Goal: Task Accomplishment & Management: Manage account settings

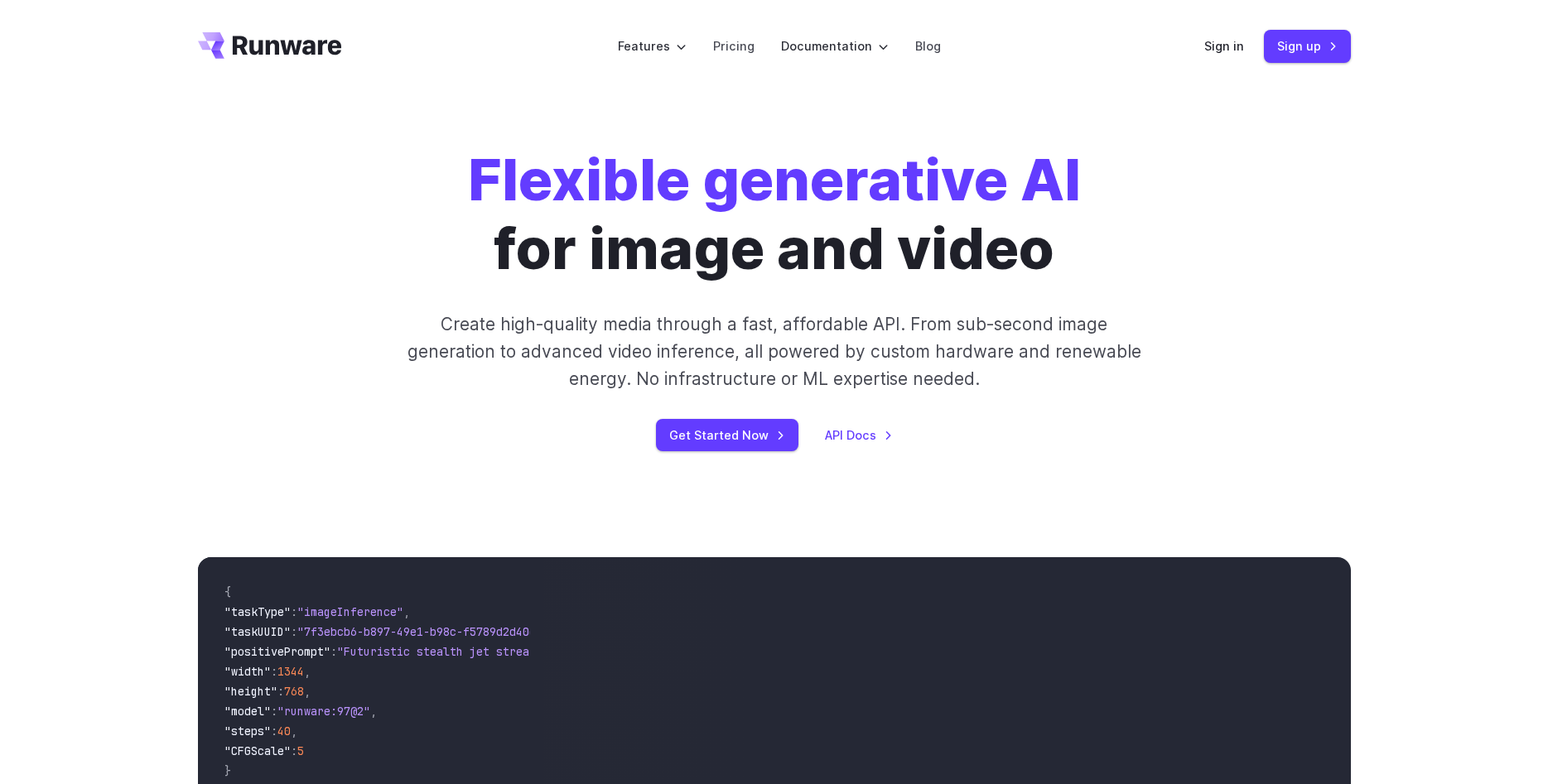
click at [1230, 49] on link "Sign in" at bounding box center [1225, 46] width 40 height 19
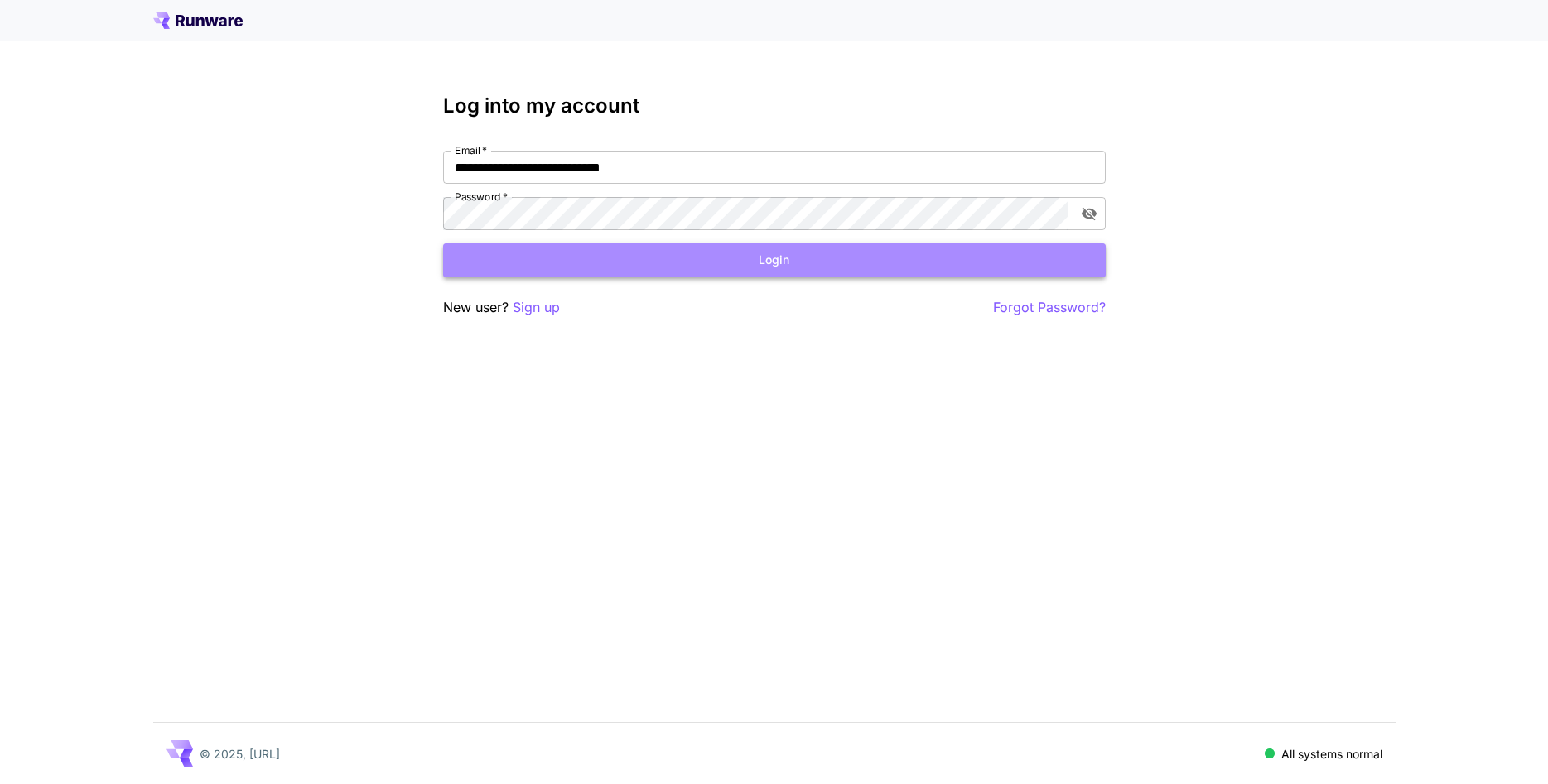
click at [609, 266] on button "Login" at bounding box center [774, 260] width 663 height 34
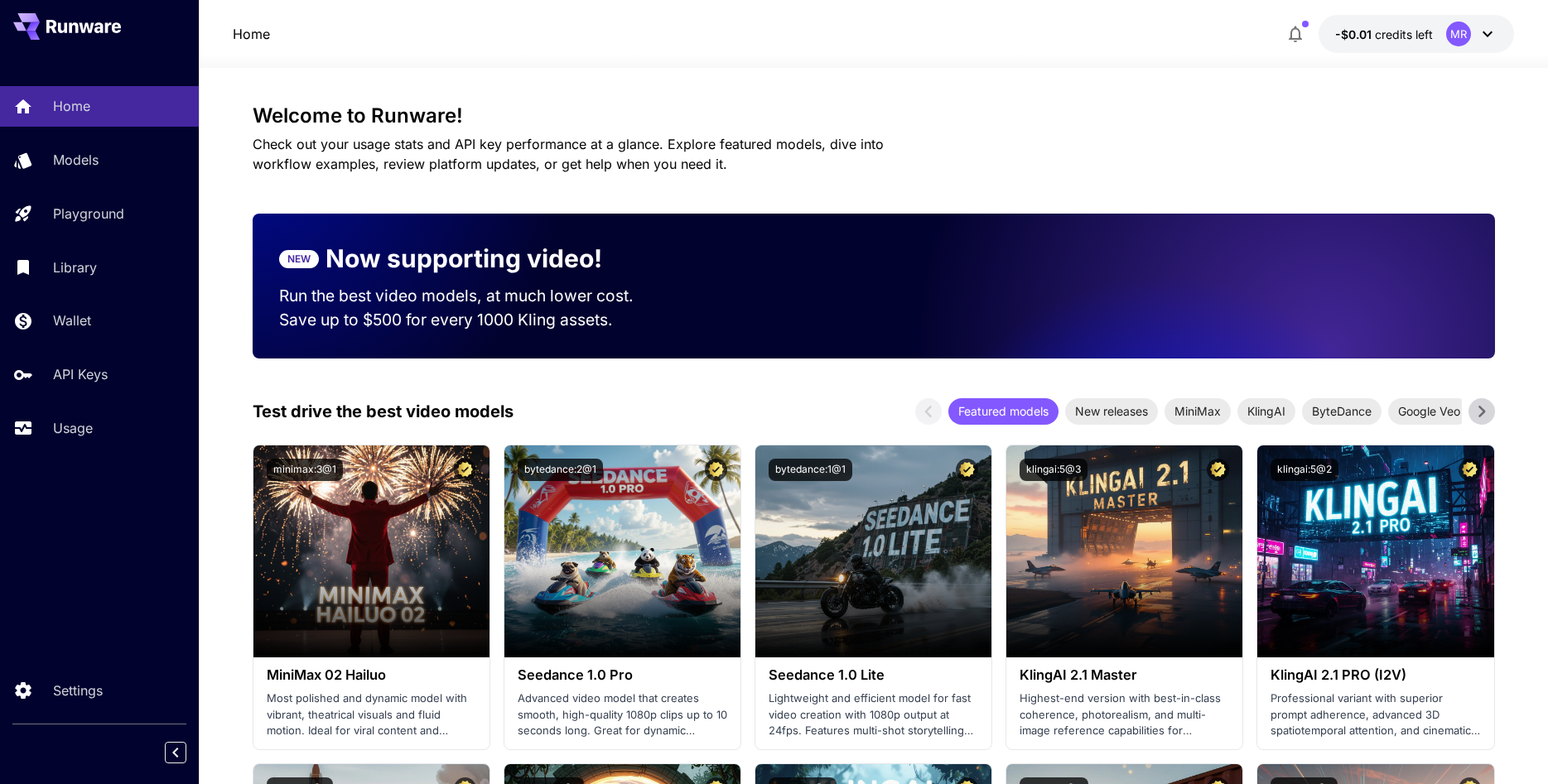
click at [1435, 35] on button "-$0.01 credits left MR" at bounding box center [1416, 34] width 196 height 38
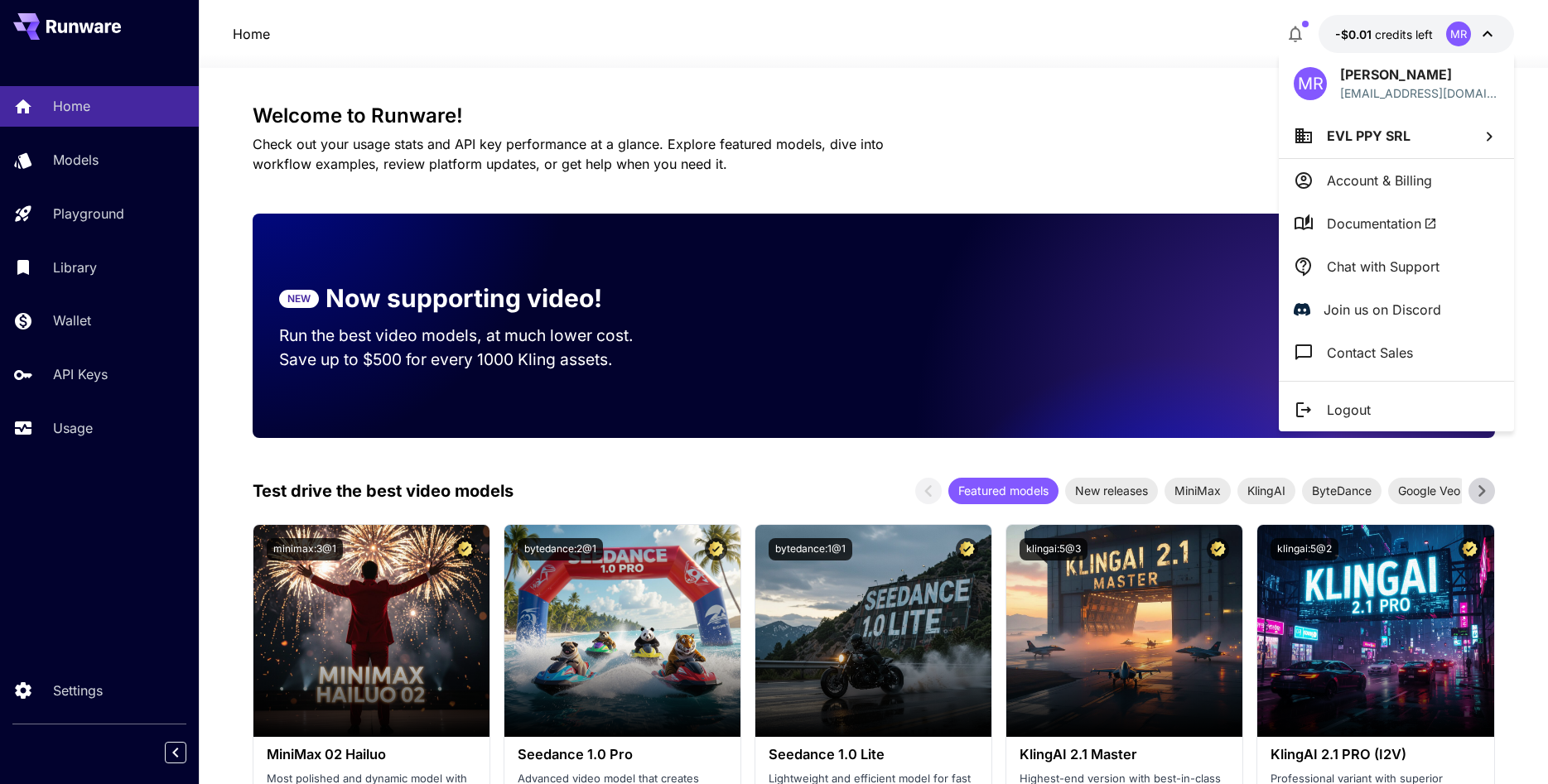
click at [1366, 186] on p "Account & Billing" at bounding box center [1379, 181] width 105 height 20
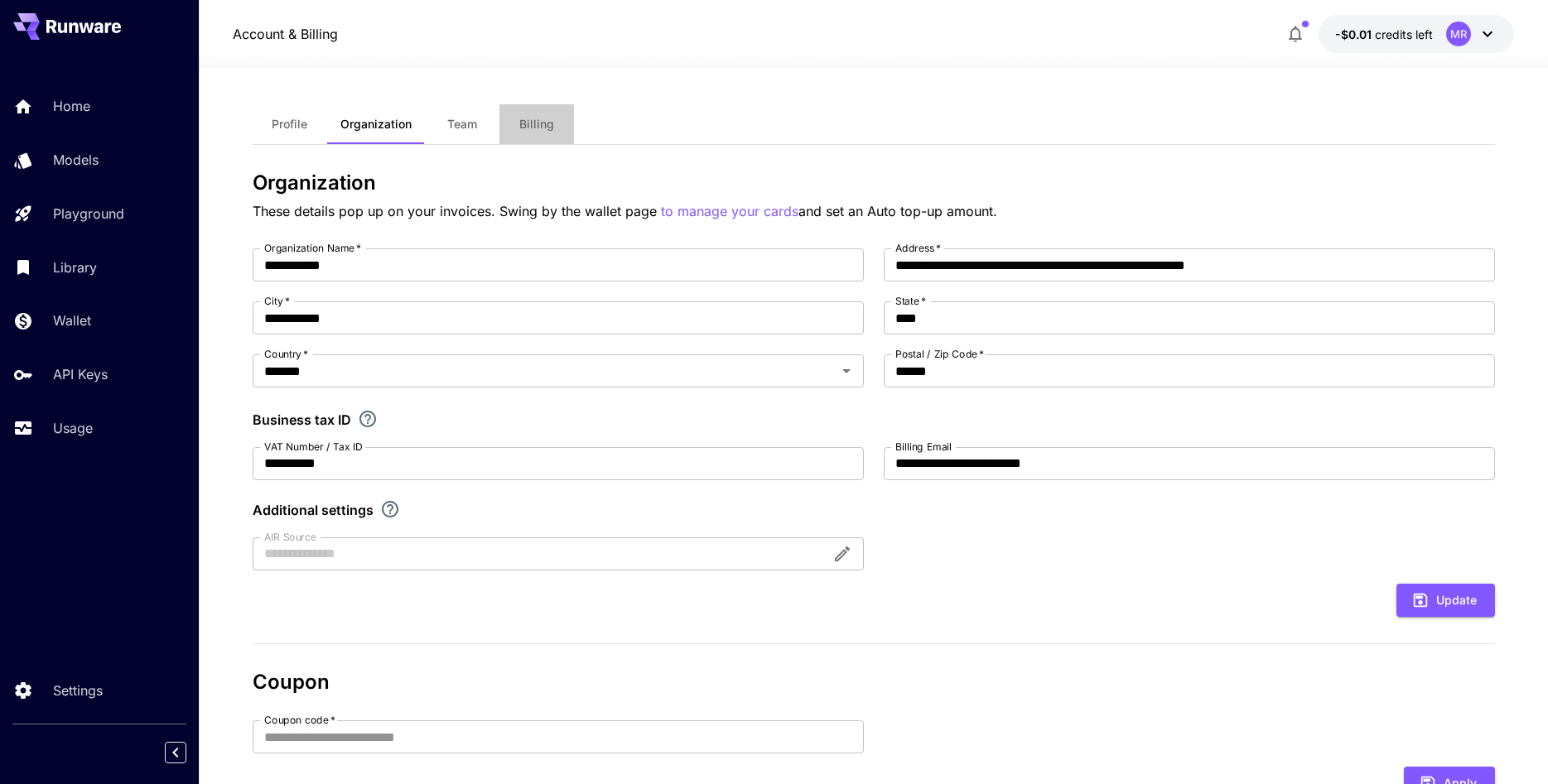
click at [528, 120] on span "Billing" at bounding box center [536, 124] width 35 height 15
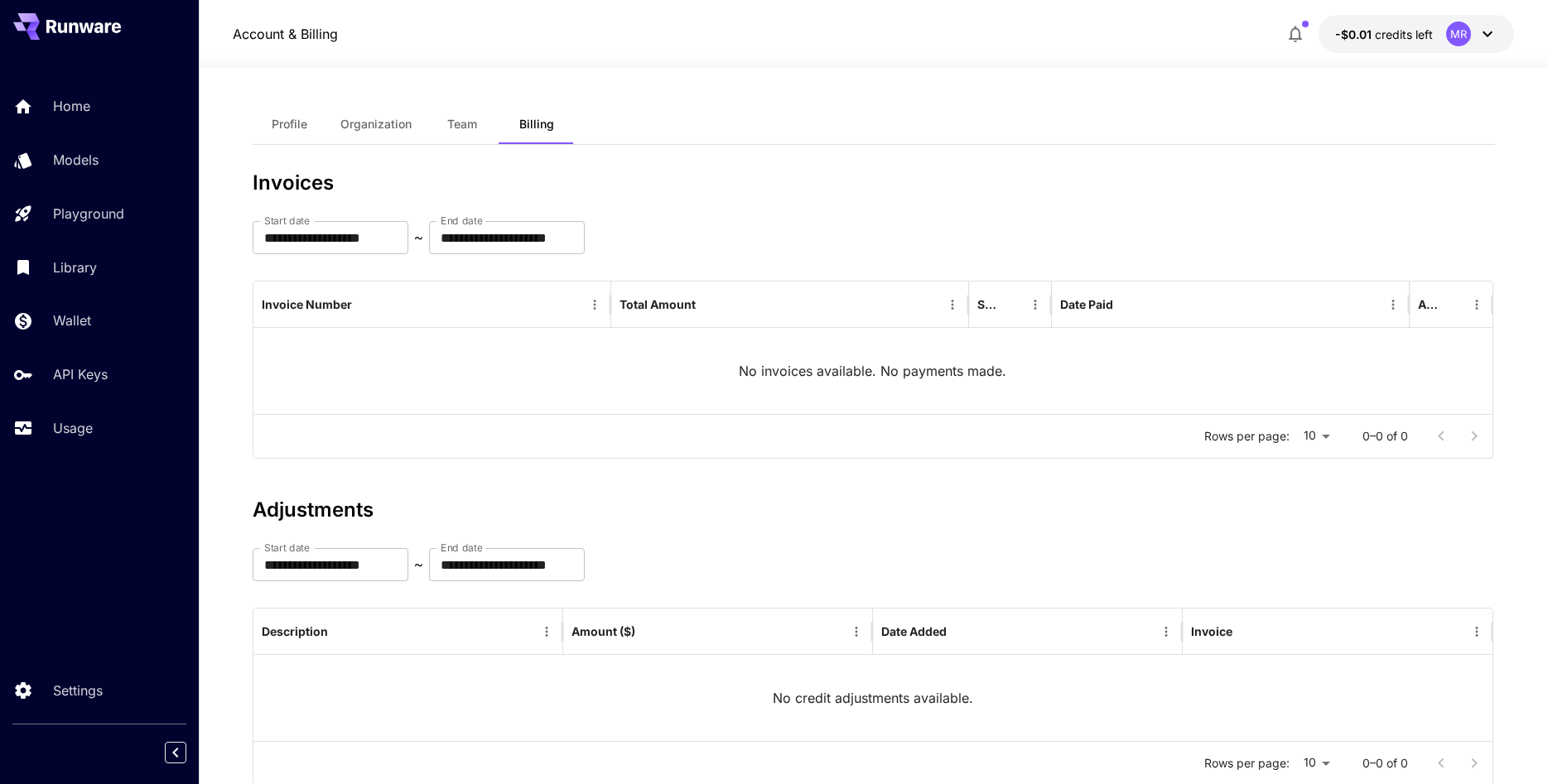
click at [1447, 32] on div "MR" at bounding box center [1458, 34] width 25 height 25
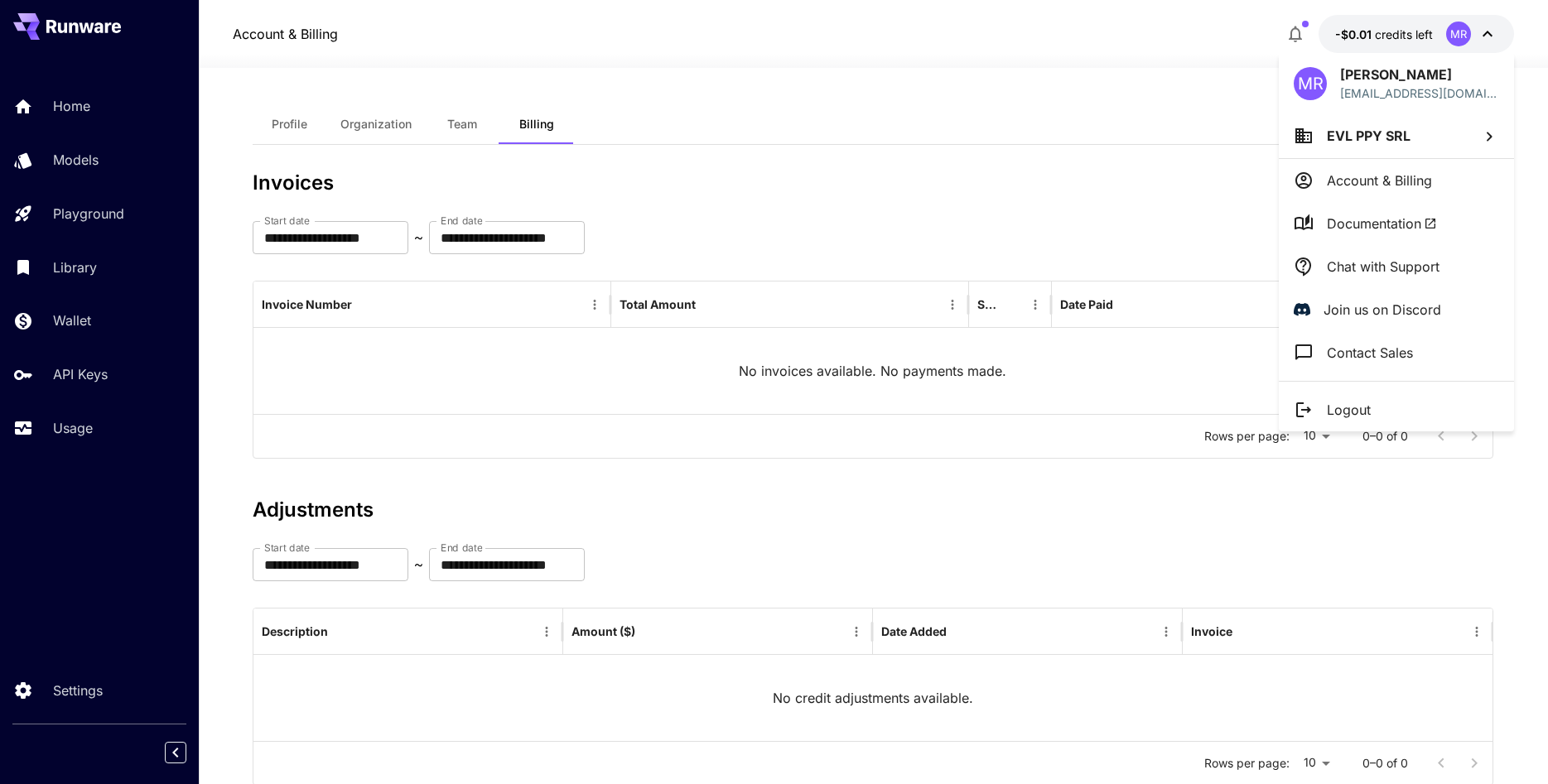
click at [1359, 34] on div at bounding box center [774, 392] width 1548 height 784
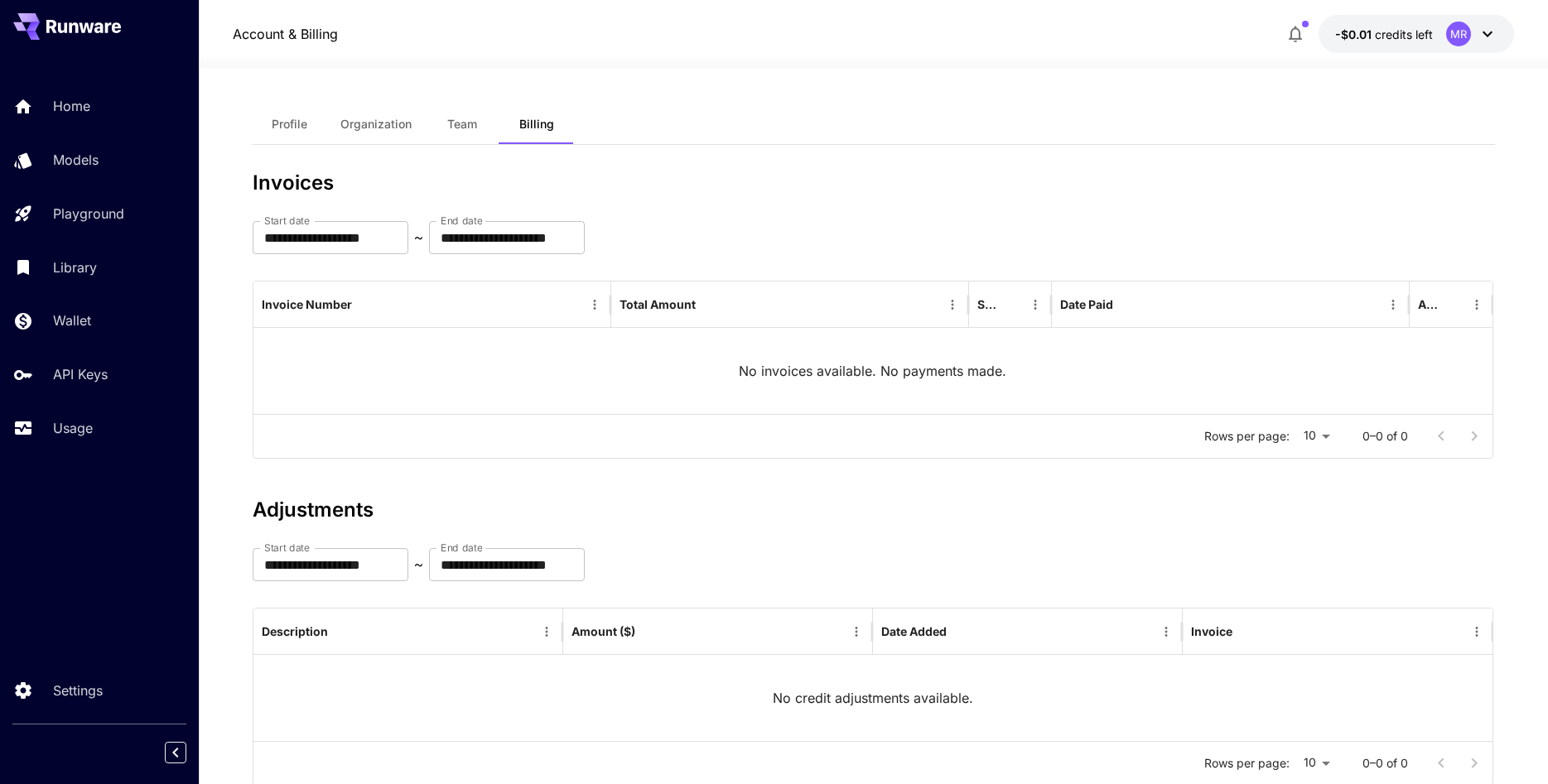
click at [293, 120] on span "Profile" at bounding box center [289, 124] width 36 height 15
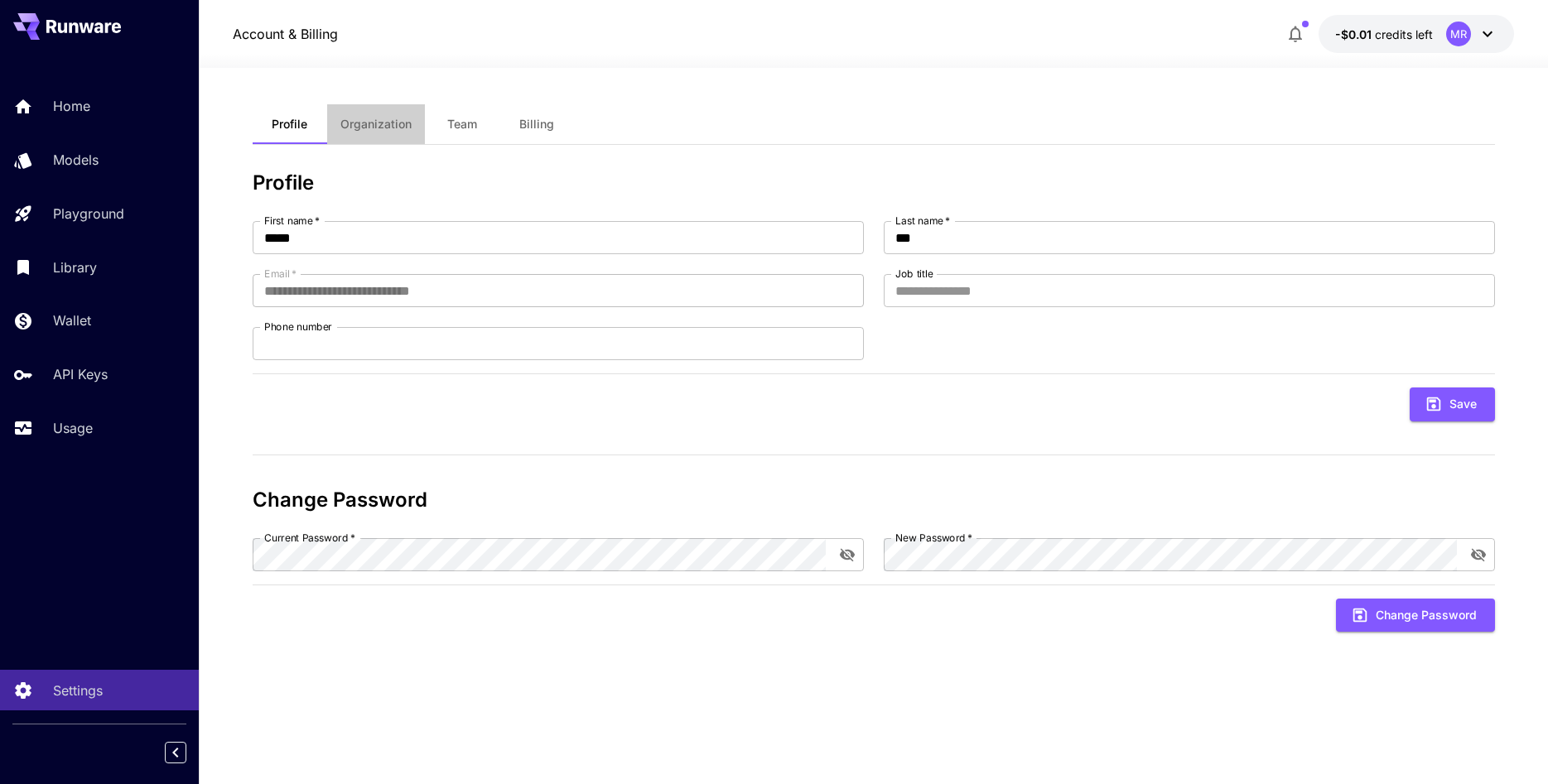
click at [402, 122] on span "Organization" at bounding box center [376, 124] width 71 height 15
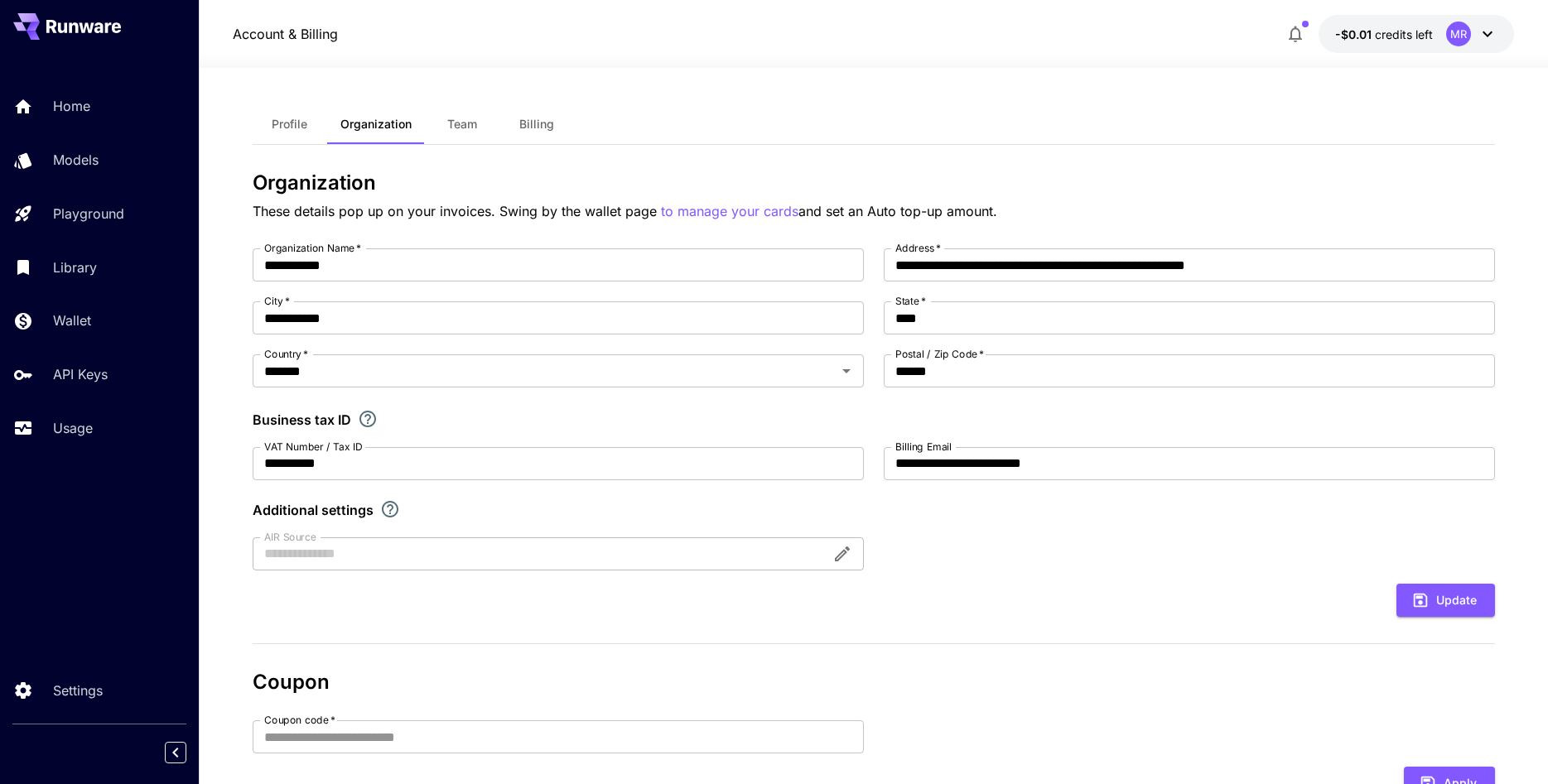
click at [622, 588] on div "Update" at bounding box center [874, 600] width 1243 height 34
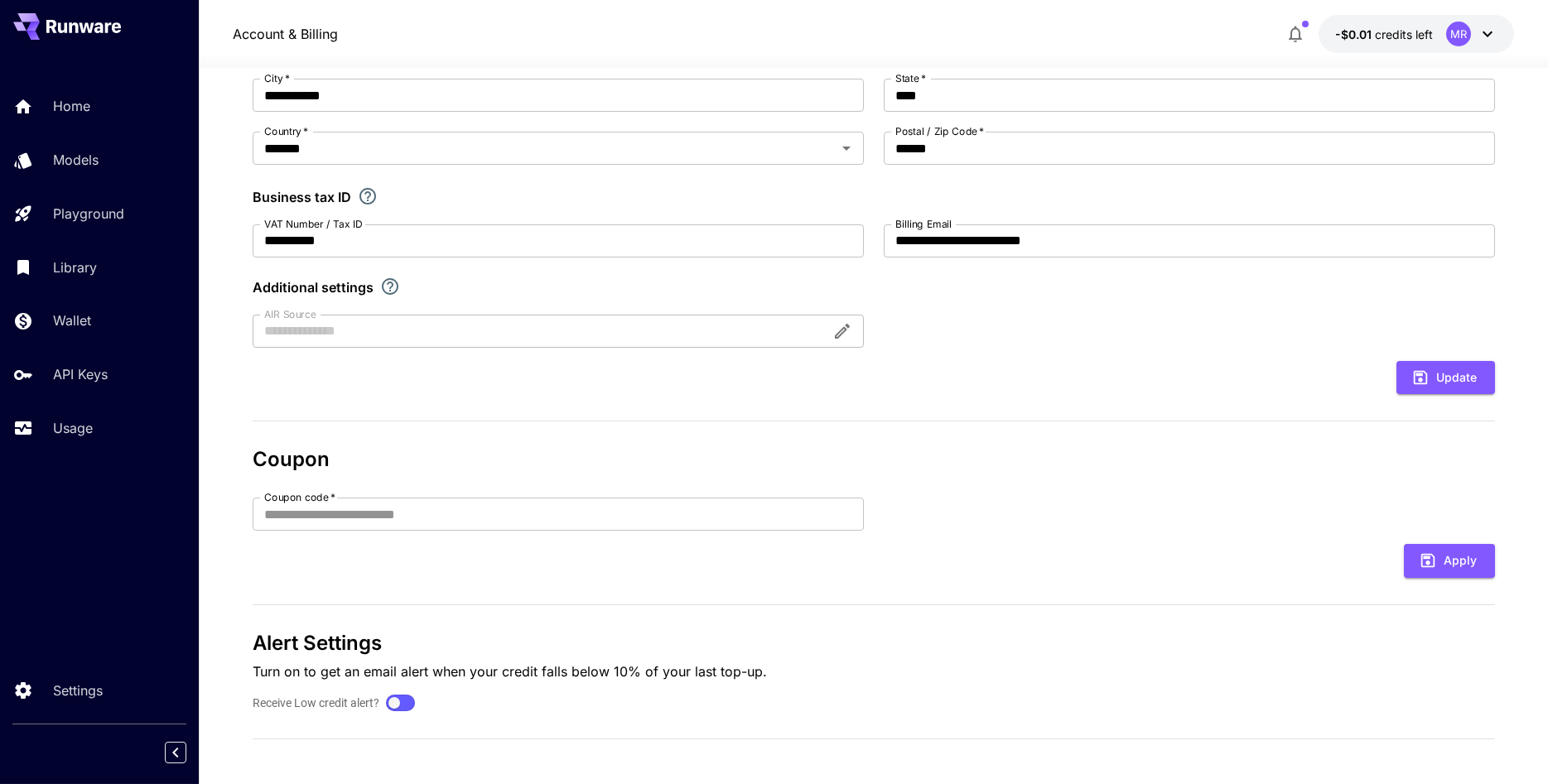
scroll to position [228, 0]
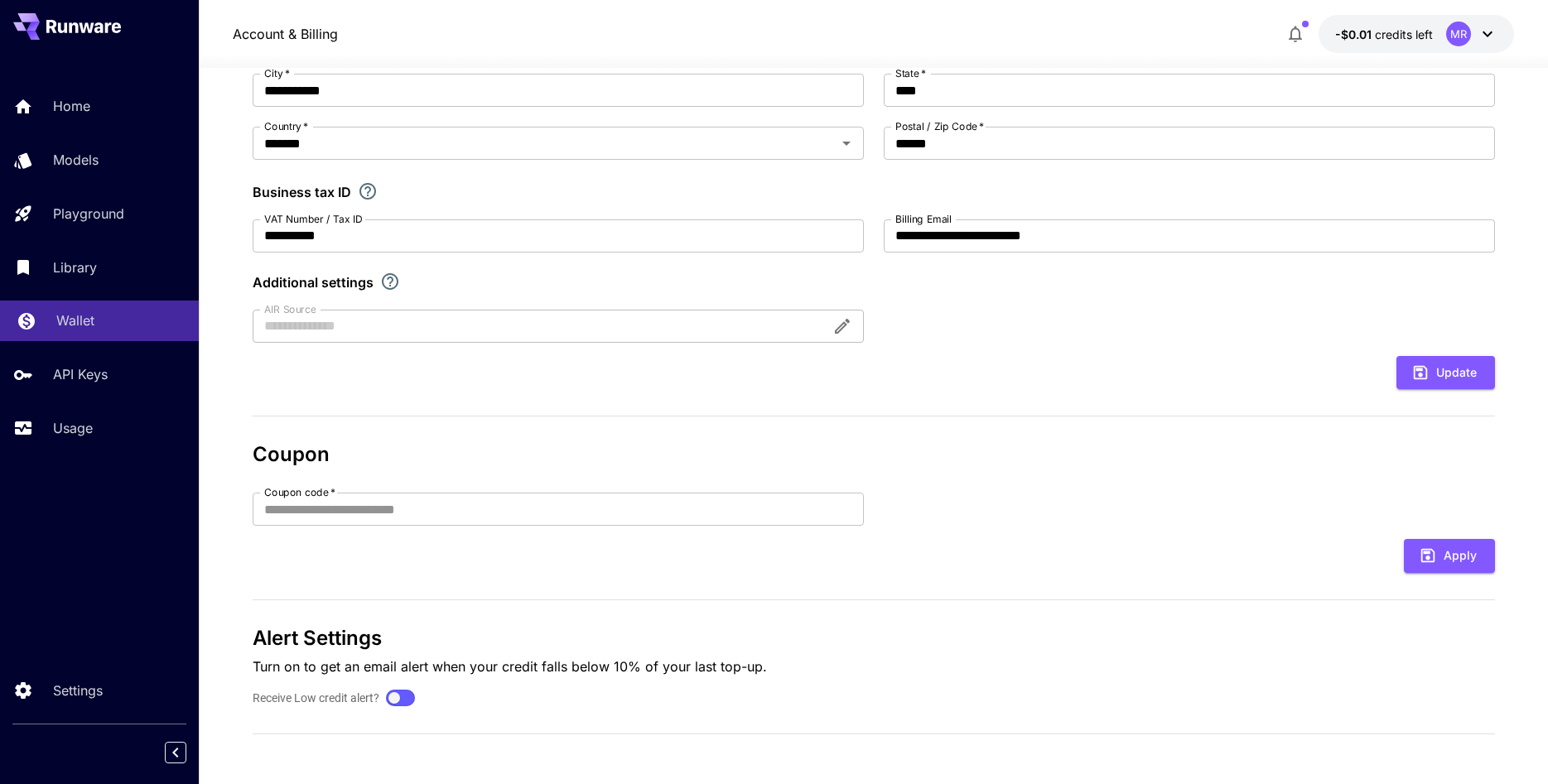
click at [80, 318] on p "Wallet" at bounding box center [76, 321] width 38 height 20
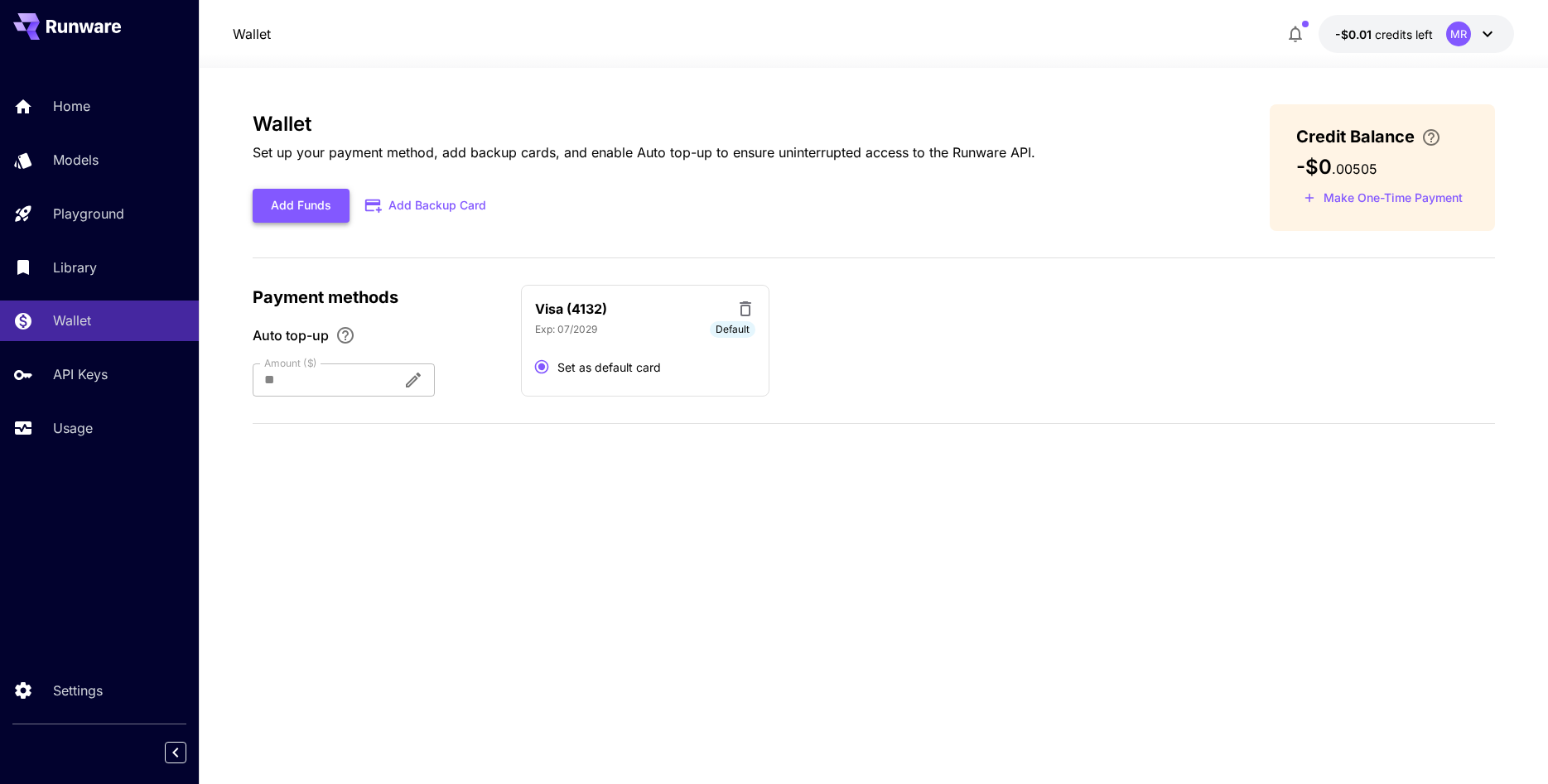
click at [315, 216] on button "Add Funds" at bounding box center [301, 206] width 97 height 34
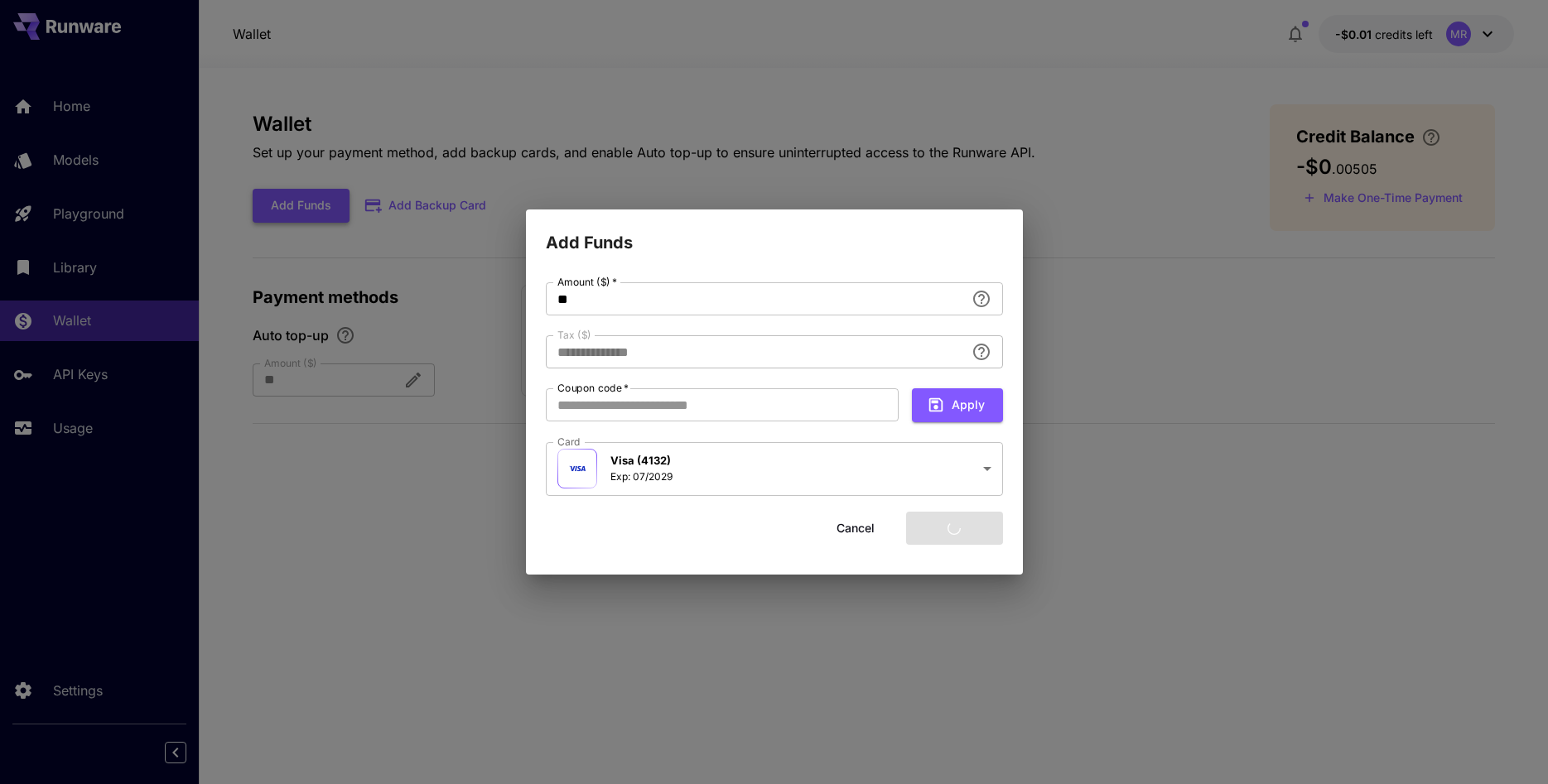
type input "****"
click at [652, 397] on input "Coupon code   *" at bounding box center [722, 405] width 353 height 33
paste input "********"
click at [982, 408] on button "Apply" at bounding box center [958, 405] width 91 height 34
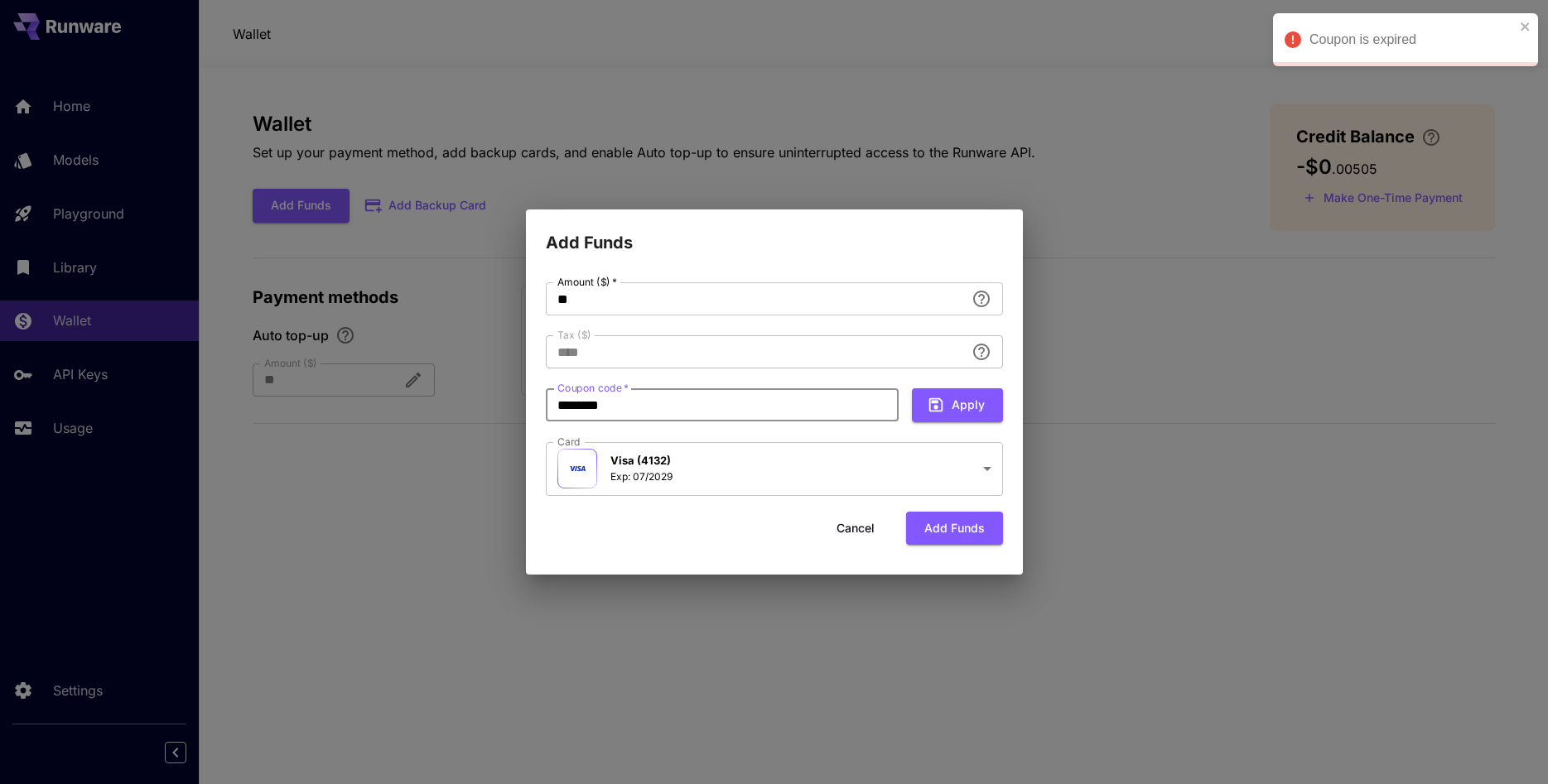
drag, startPoint x: 732, startPoint y: 402, endPoint x: 454, endPoint y: 394, distance: 278.1
click at [546, 394] on input "********" at bounding box center [722, 405] width 353 height 33
paste input "text"
type input "****"
click at [991, 415] on button "Apply" at bounding box center [958, 405] width 91 height 34
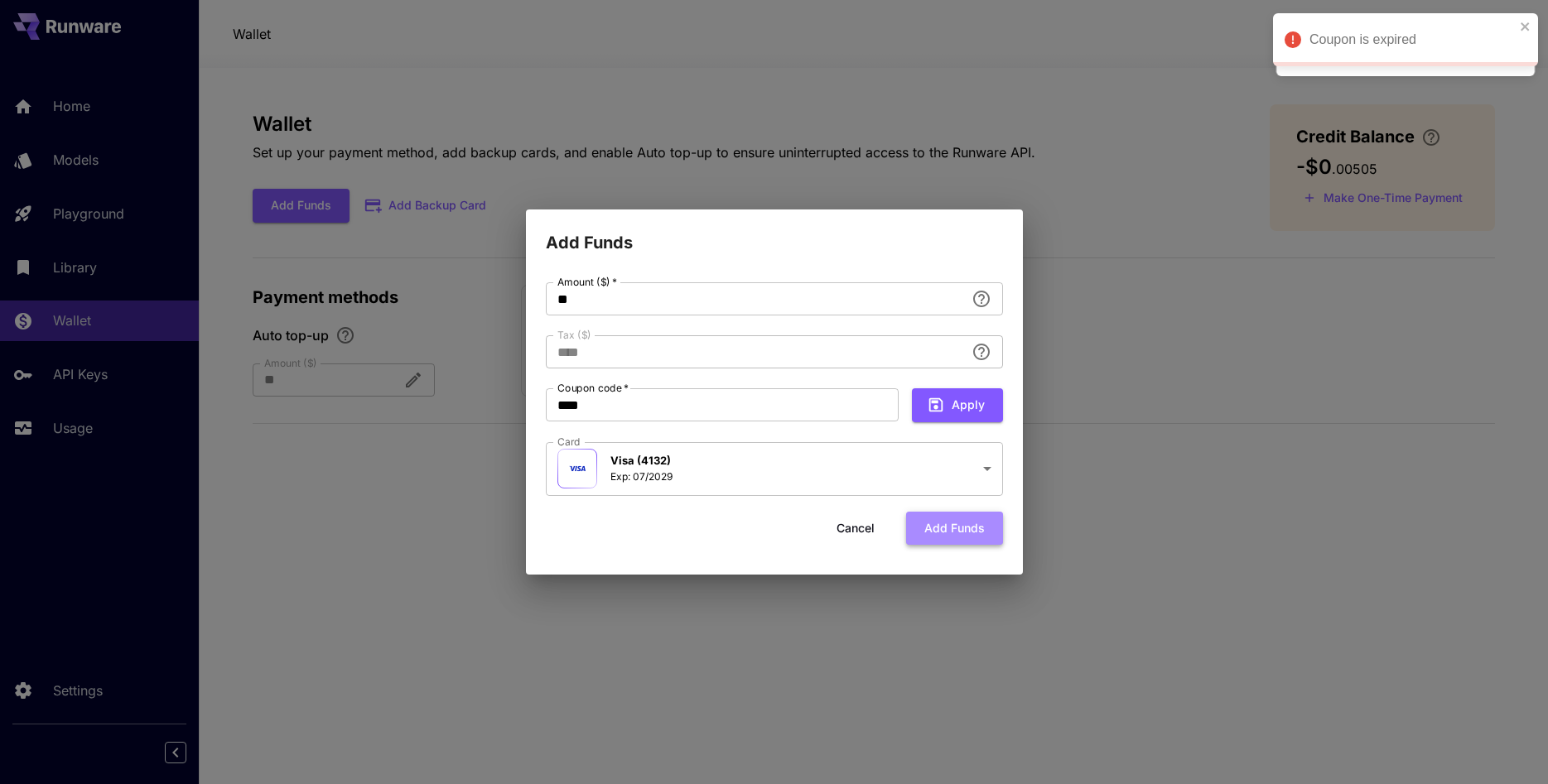
click at [960, 525] on button "Add funds" at bounding box center [955, 528] width 97 height 34
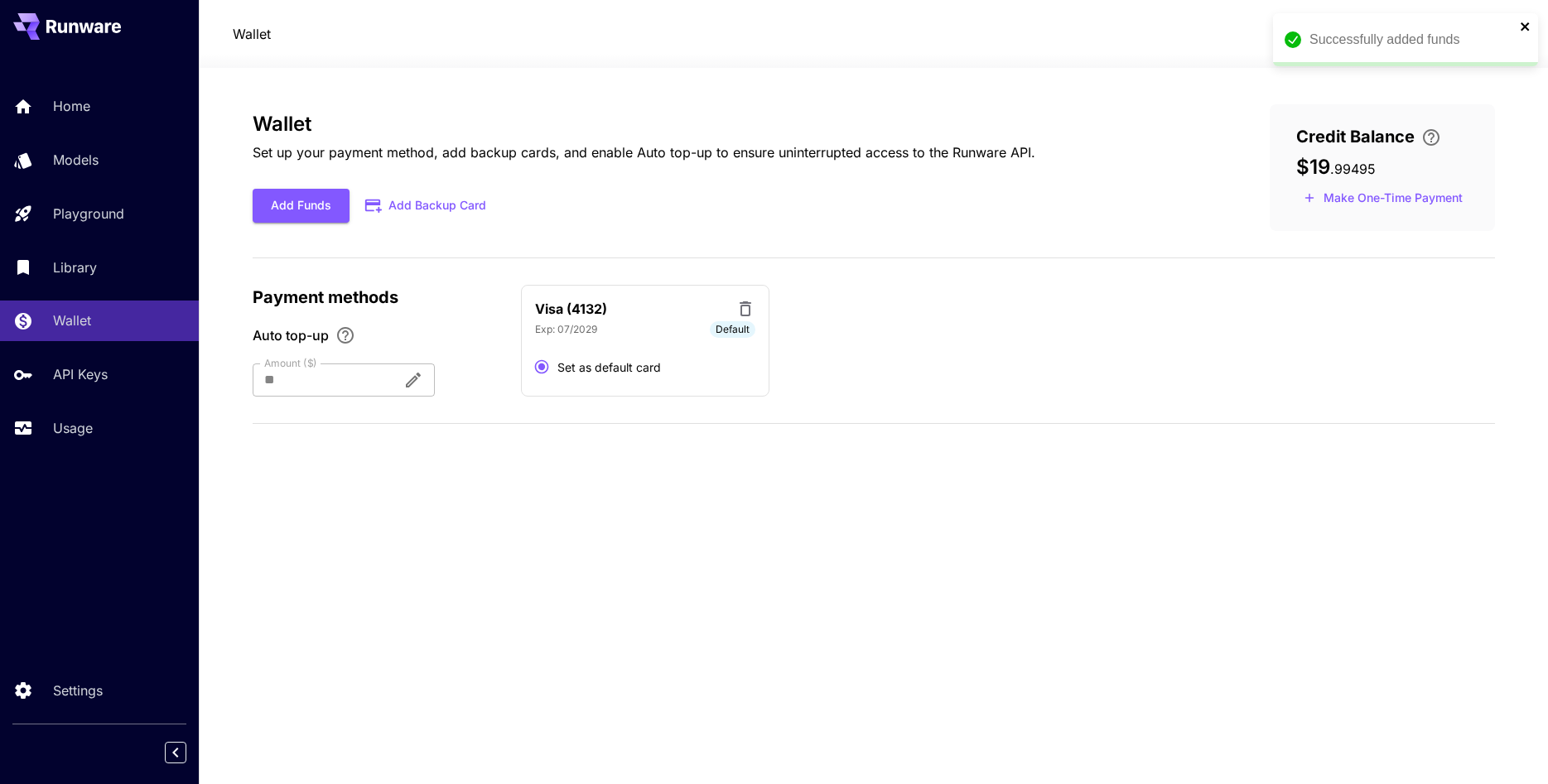
click at [1525, 26] on icon "close" at bounding box center [1524, 26] width 8 height 8
click at [1484, 38] on icon at bounding box center [1488, 34] width 20 height 20
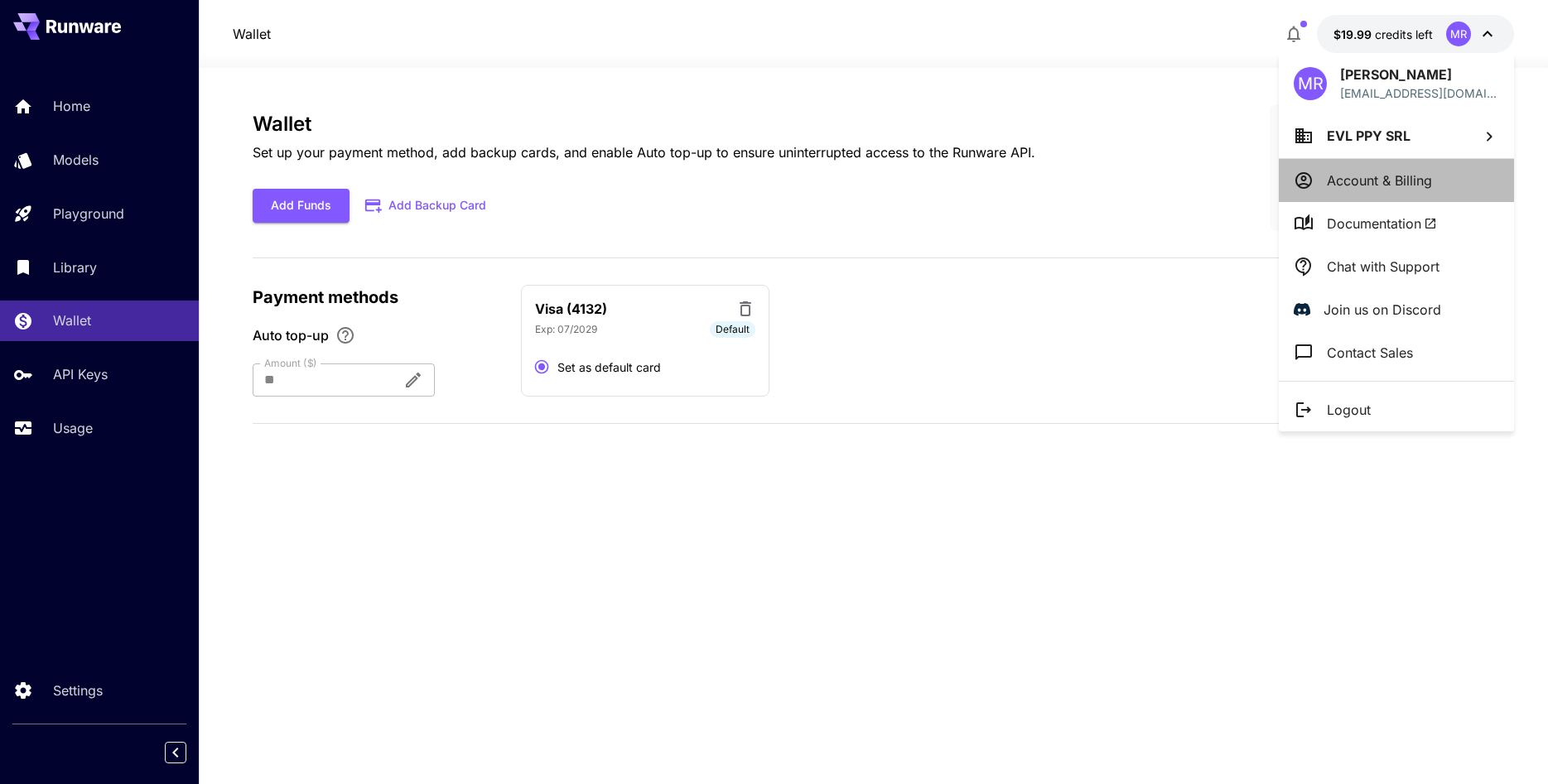
click at [1384, 174] on p "Account & Billing" at bounding box center [1379, 181] width 105 height 20
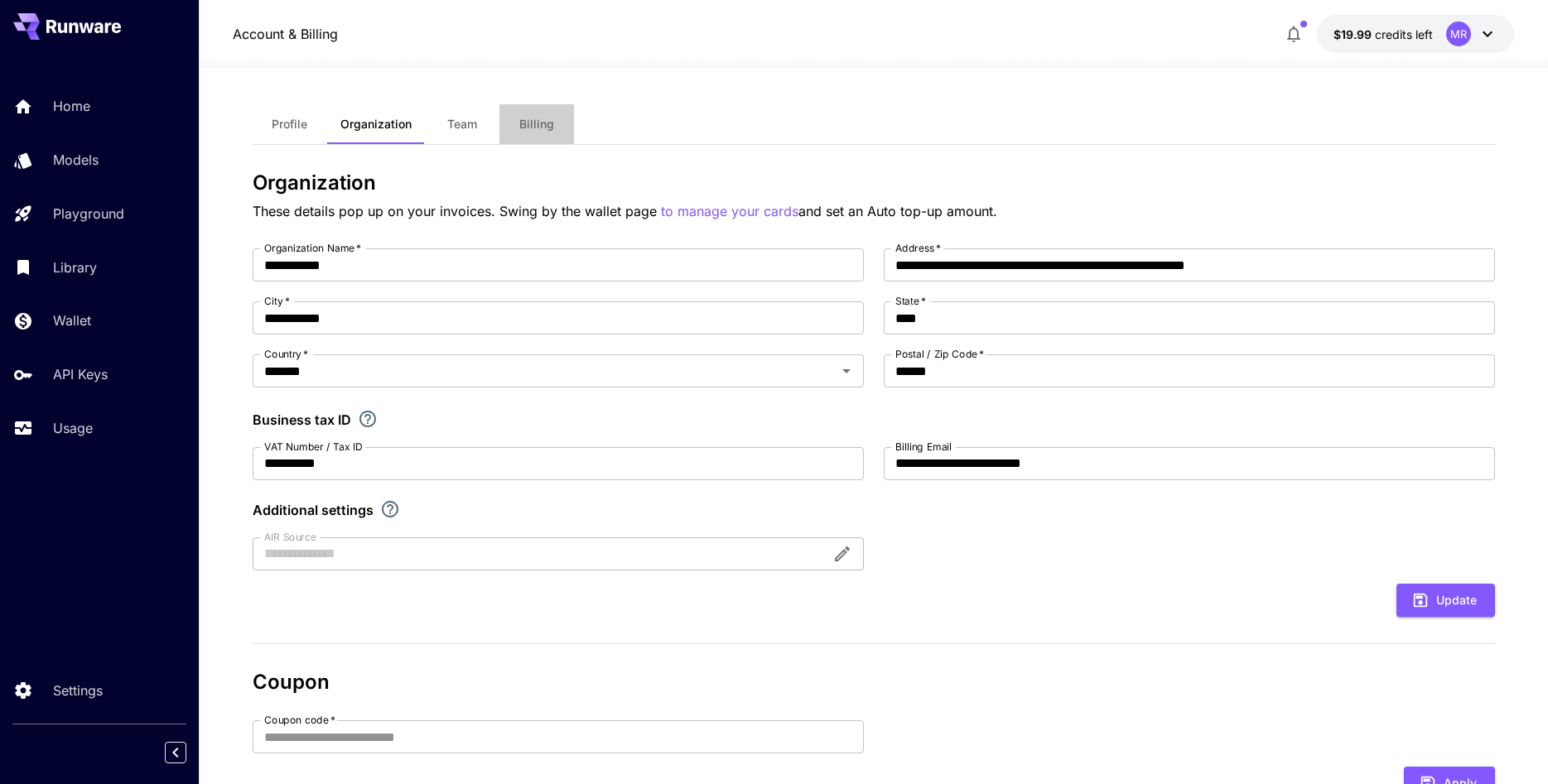
click at [546, 123] on span "Billing" at bounding box center [536, 124] width 35 height 15
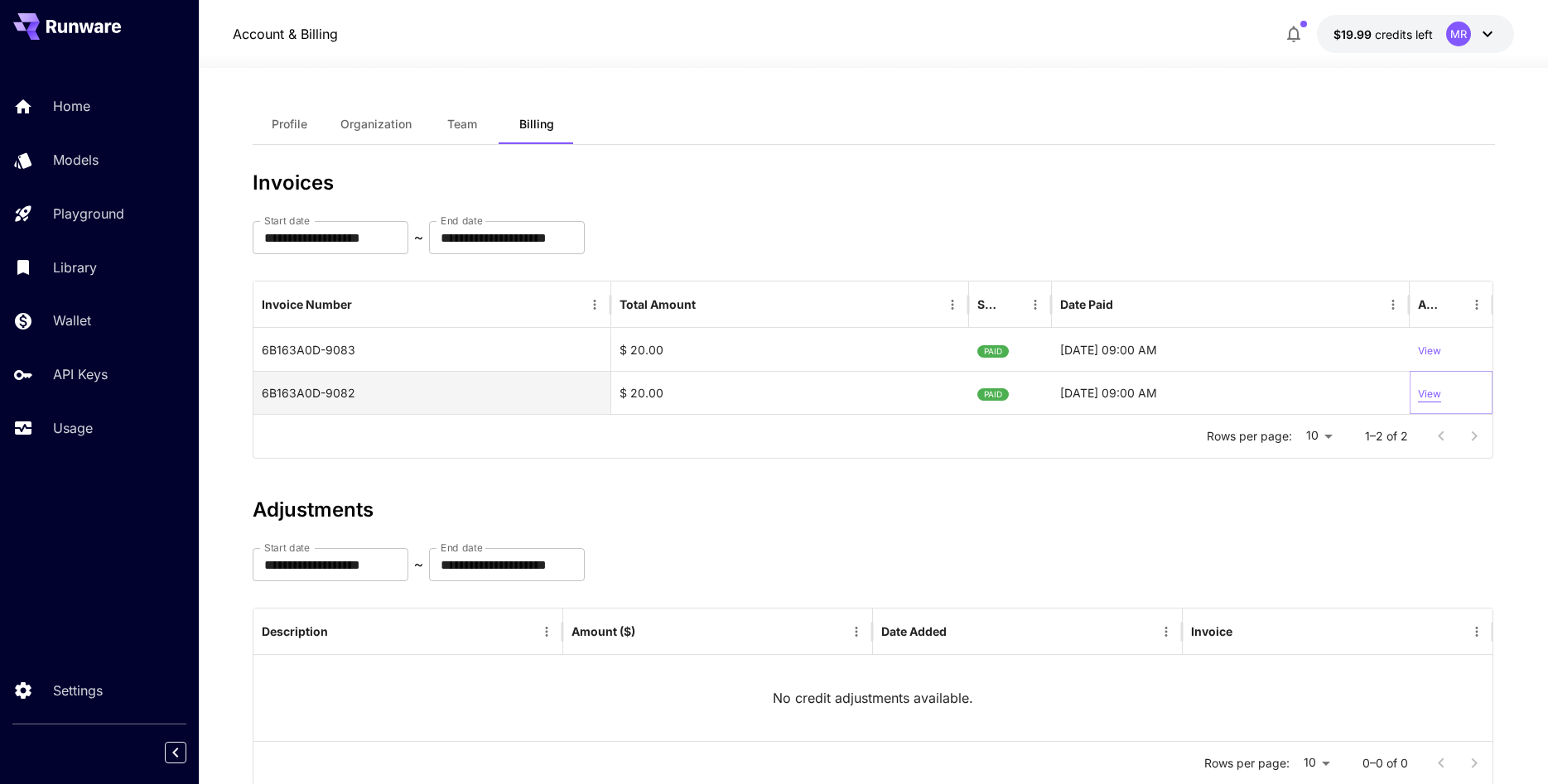
click at [1437, 399] on p "View" at bounding box center [1429, 394] width 23 height 16
click at [1433, 352] on p "View" at bounding box center [1429, 351] width 23 height 16
